Goal: Navigation & Orientation: Find specific page/section

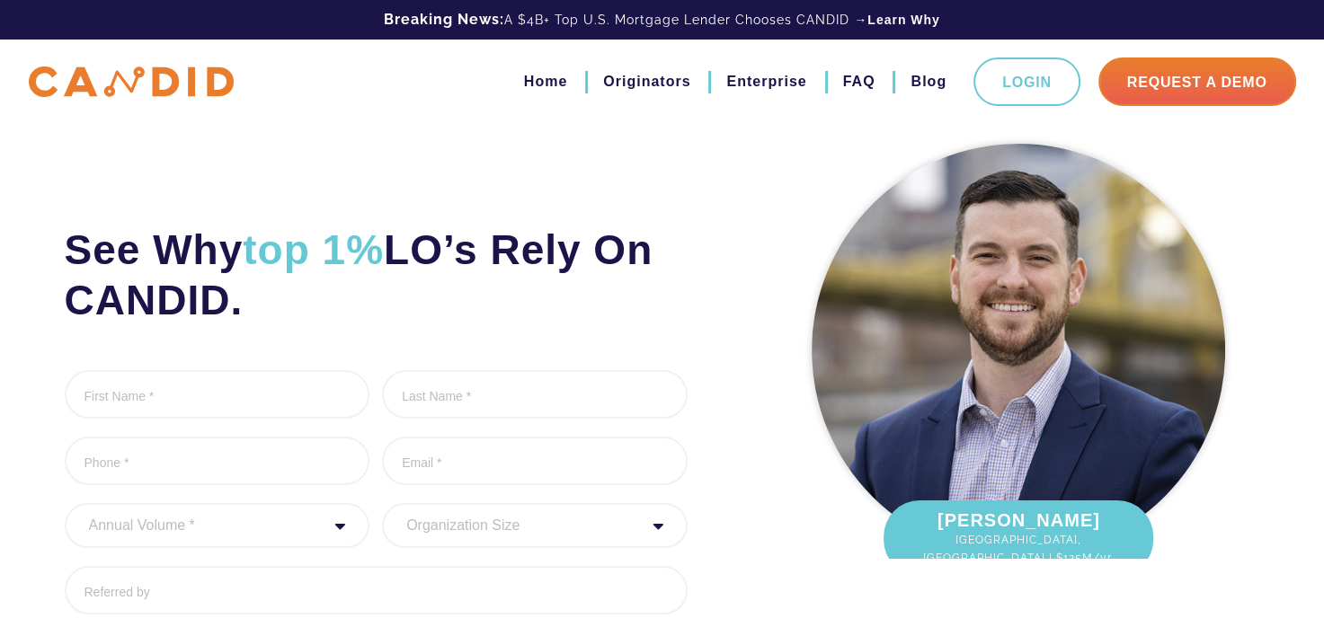
click at [89, 77] on img at bounding box center [131, 81] width 205 height 31
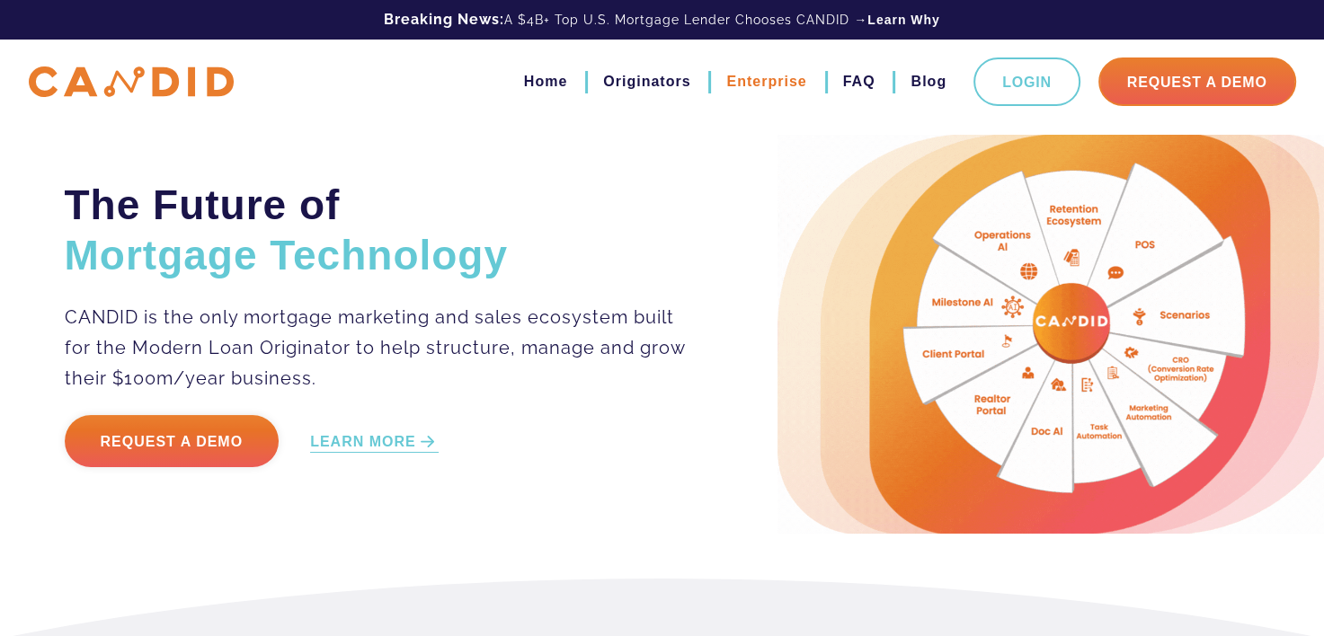
click at [769, 82] on link "Enterprise" at bounding box center [766, 81] width 80 height 31
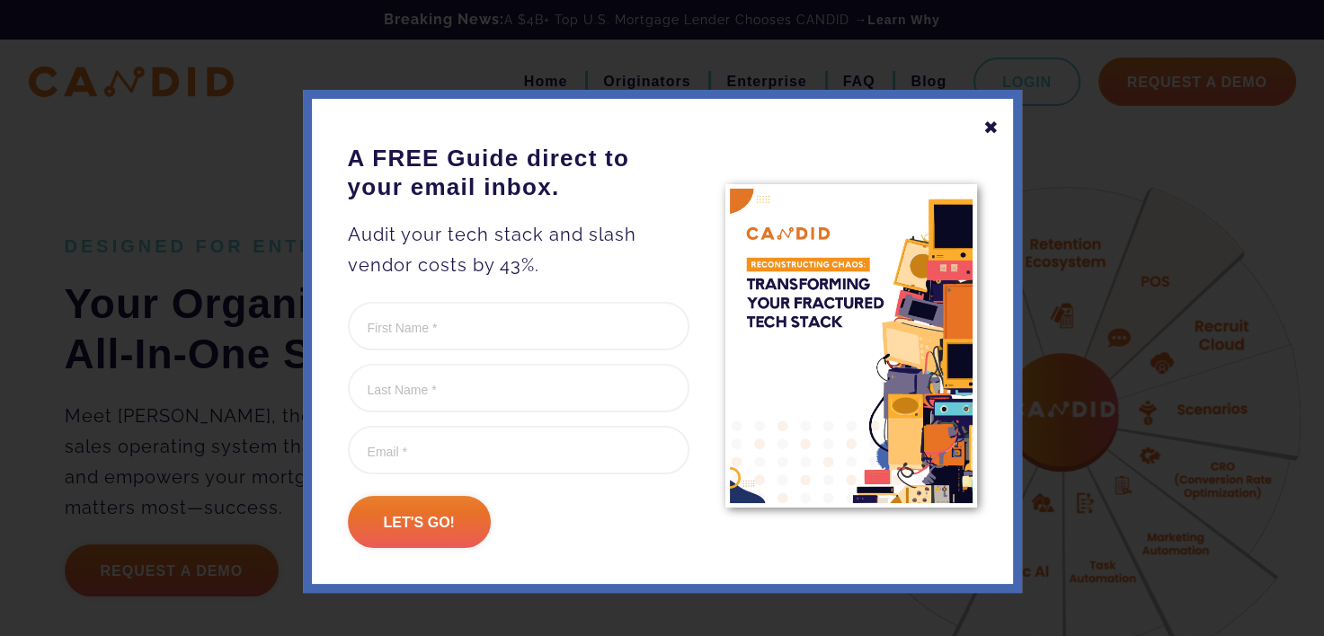
click at [983, 130] on div "✖" at bounding box center [991, 127] width 16 height 31
